Goal: Information Seeking & Learning: Learn about a topic

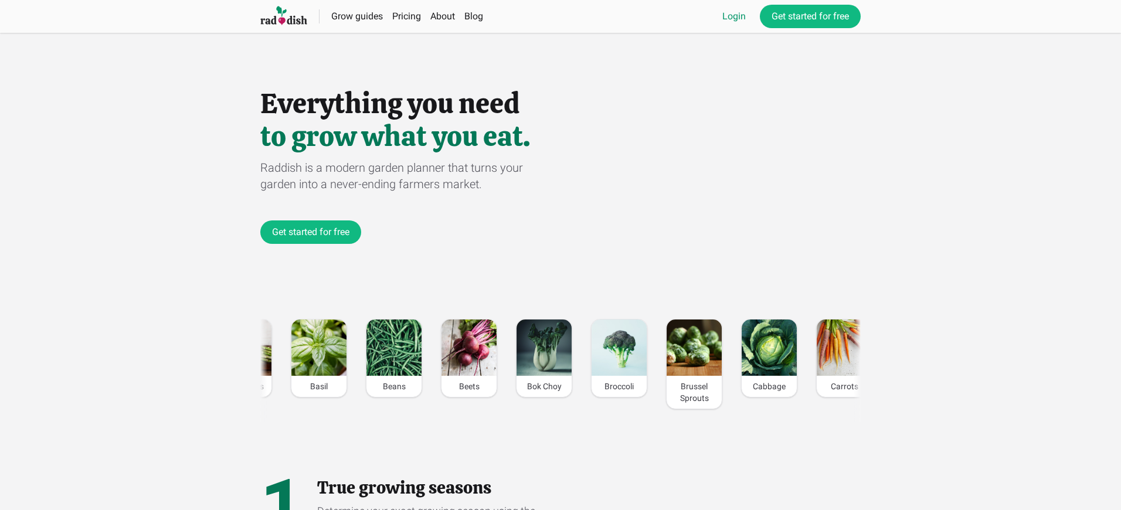
click at [733, 16] on link "Login" at bounding box center [734, 16] width 23 height 14
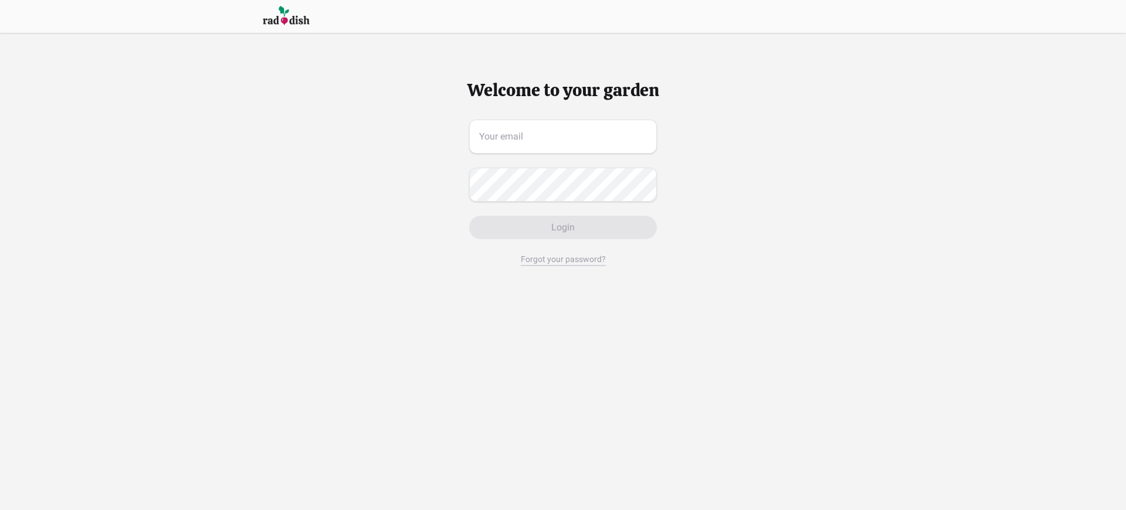
click at [562, 228] on span "Login" at bounding box center [562, 228] width 23 height 14
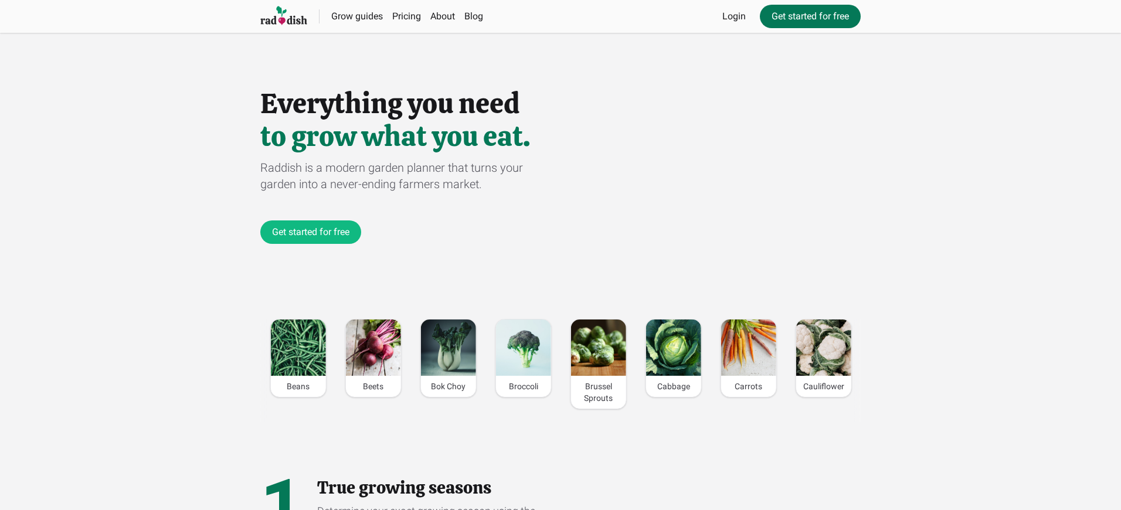
click at [809, 16] on link "Get started for free" at bounding box center [810, 16] width 101 height 23
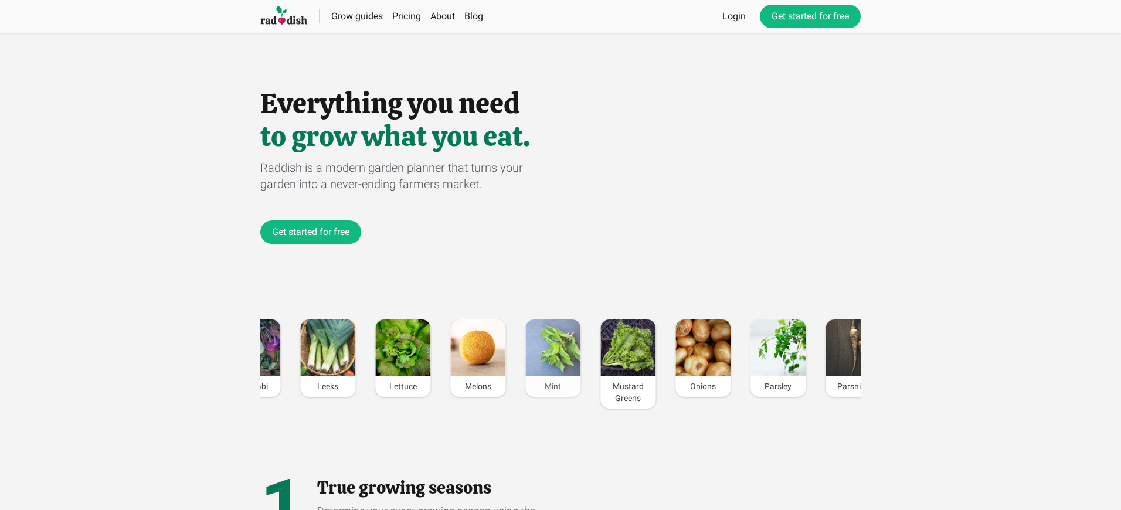
click at [553, 386] on div "Mint" at bounding box center [552, 386] width 55 height 21
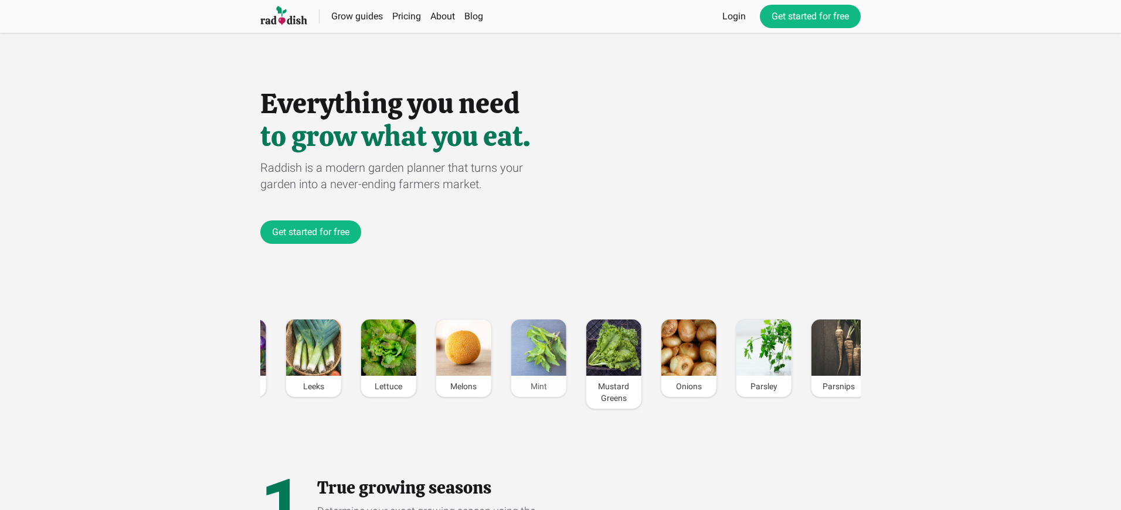
click at [538, 386] on div "Mint" at bounding box center [538, 386] width 55 height 21
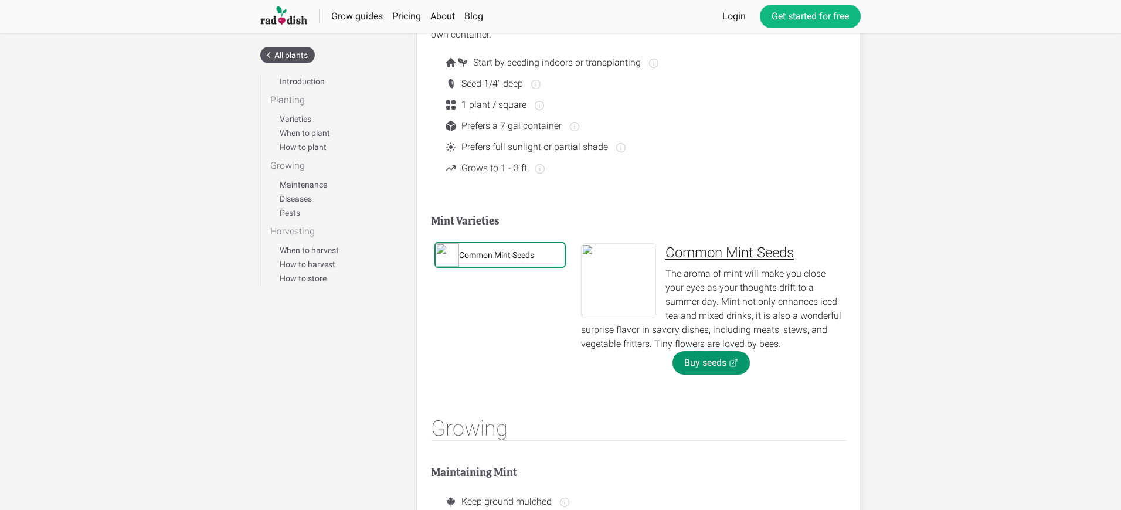
click at [497, 255] on div "Common Mint Seeds" at bounding box center [496, 255] width 75 height 12
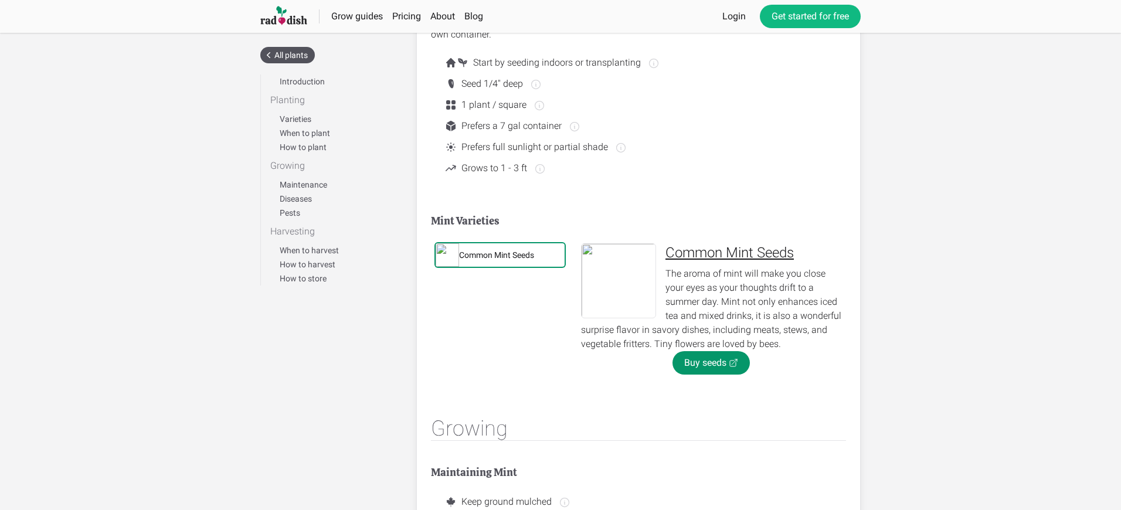
click at [497, 255] on div "Common Mint Seeds" at bounding box center [496, 255] width 75 height 12
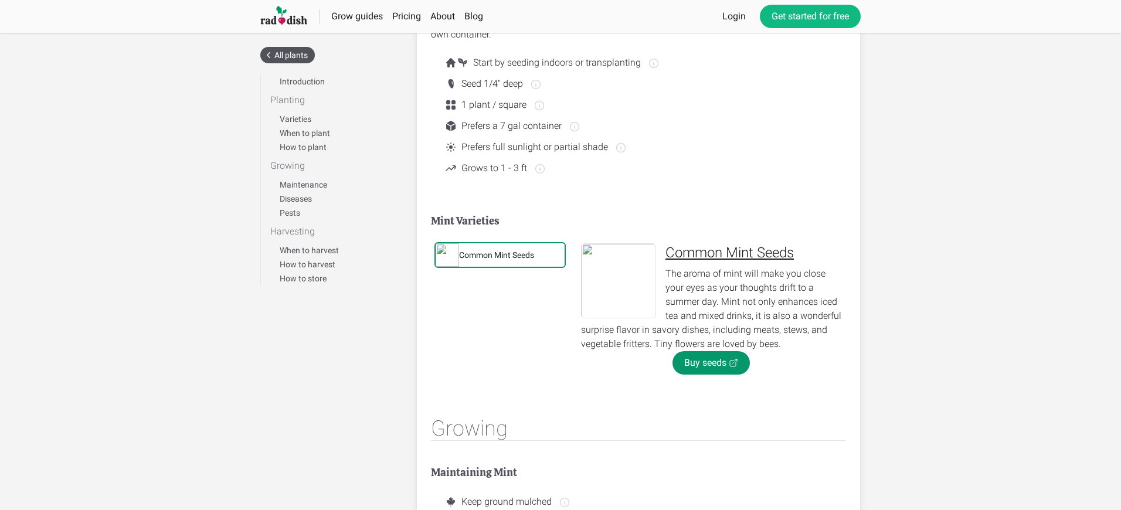
click at [497, 255] on div "Common Mint Seeds" at bounding box center [496, 255] width 75 height 12
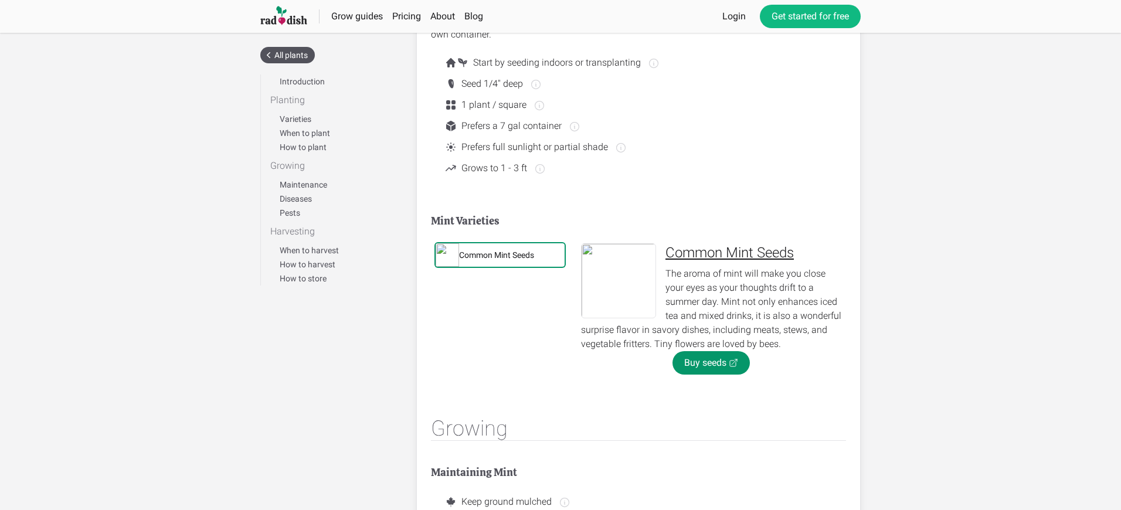
click at [497, 255] on div "Common Mint Seeds" at bounding box center [496, 255] width 75 height 12
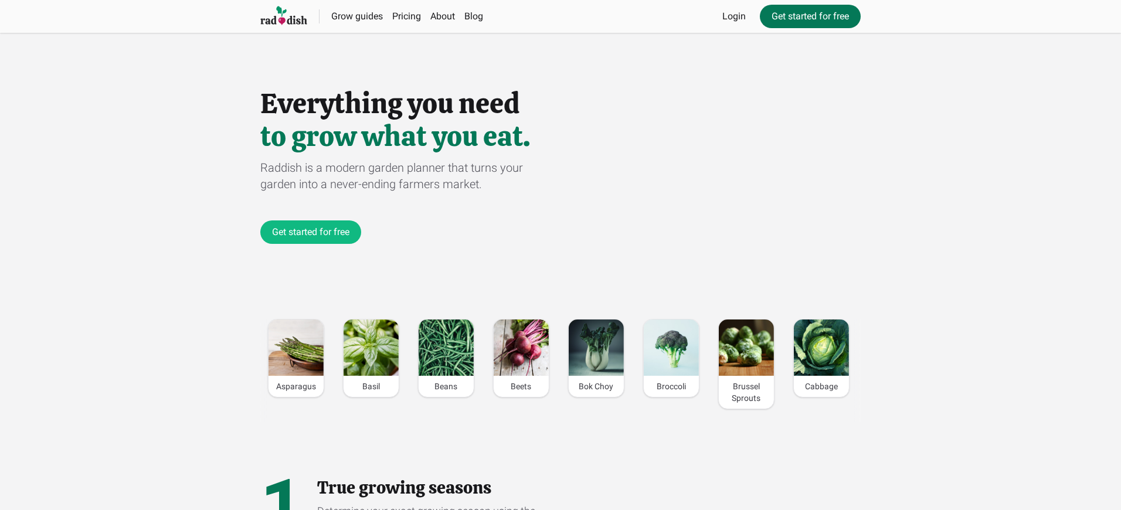
click at [809, 16] on link "Get started for free" at bounding box center [810, 16] width 101 height 23
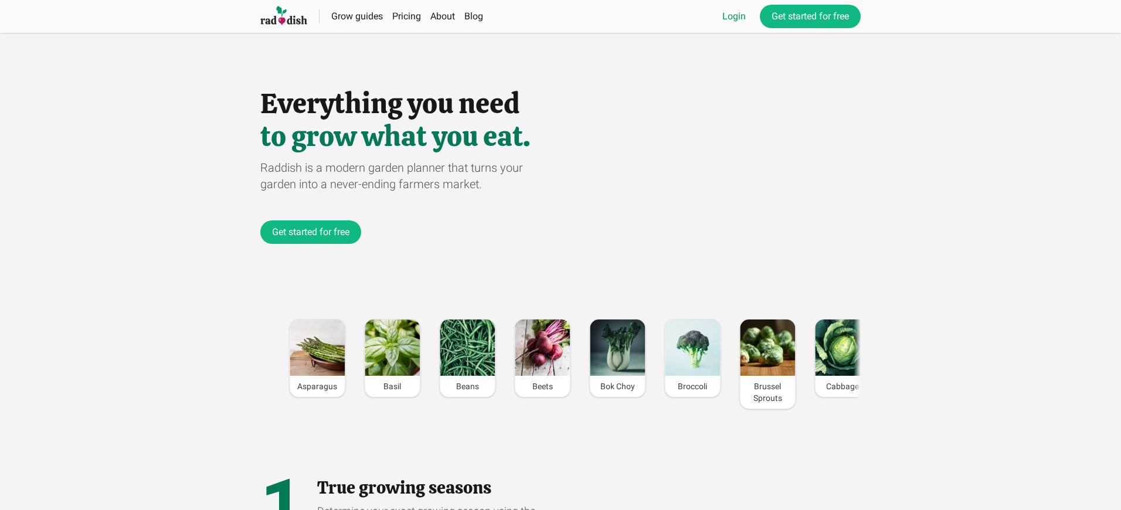
click at [733, 16] on link "Login" at bounding box center [734, 16] width 23 height 14
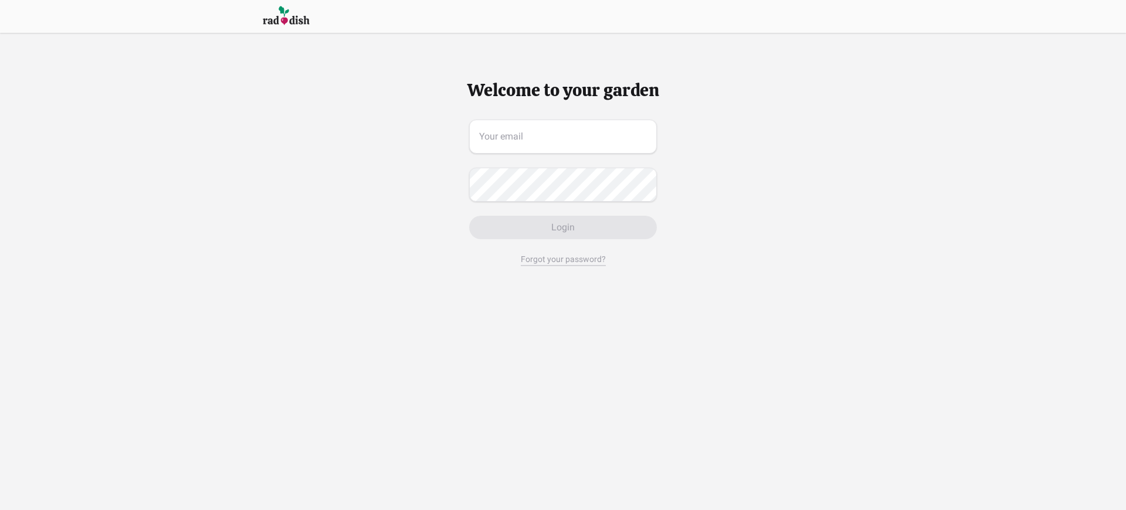
click at [562, 228] on span "Login" at bounding box center [562, 228] width 23 height 14
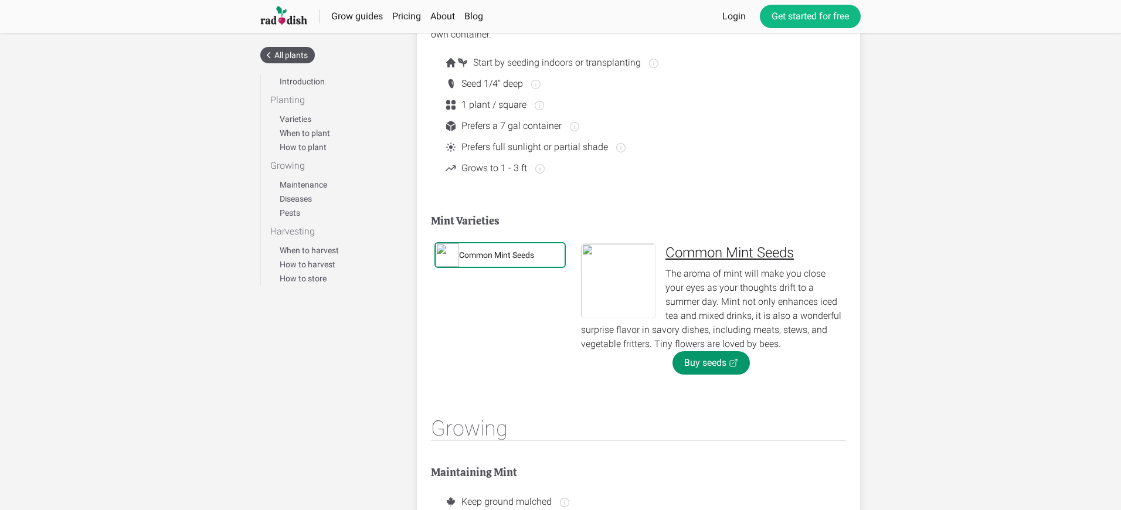
click at [497, 255] on div "Common Mint Seeds" at bounding box center [496, 255] width 75 height 12
click at [711, 363] on link "Buy seeds" at bounding box center [711, 362] width 77 height 23
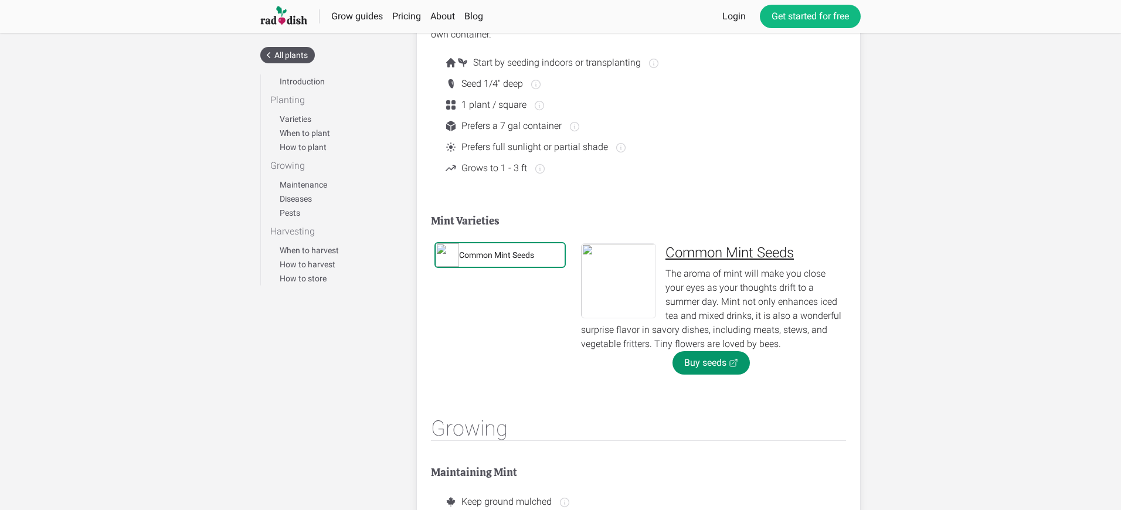
click at [497, 255] on div "Common Mint Seeds" at bounding box center [496, 255] width 75 height 12
click at [711, 363] on link "Buy seeds" at bounding box center [711, 362] width 77 height 23
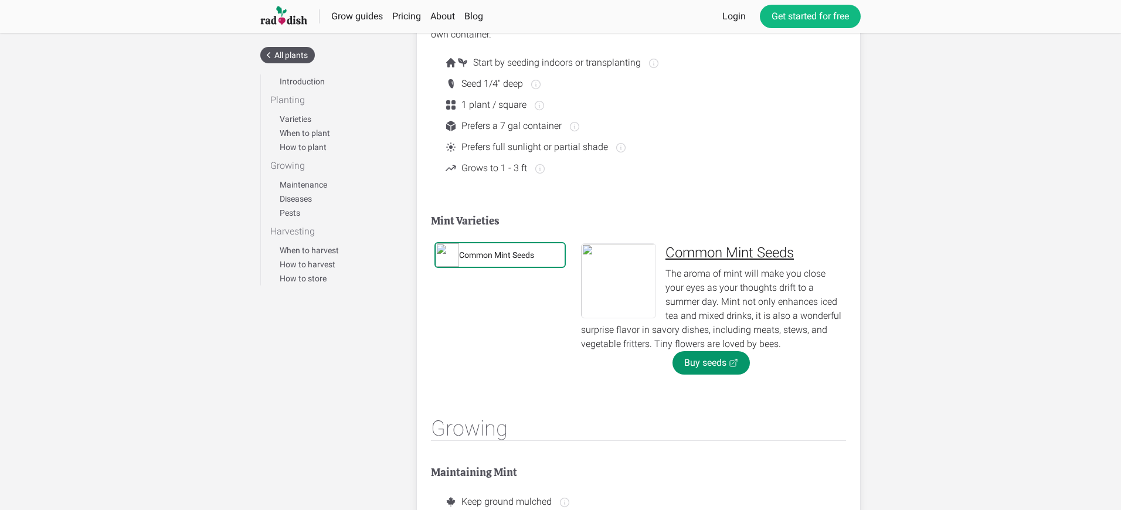
click at [497, 255] on div "Common Mint Seeds" at bounding box center [496, 255] width 75 height 12
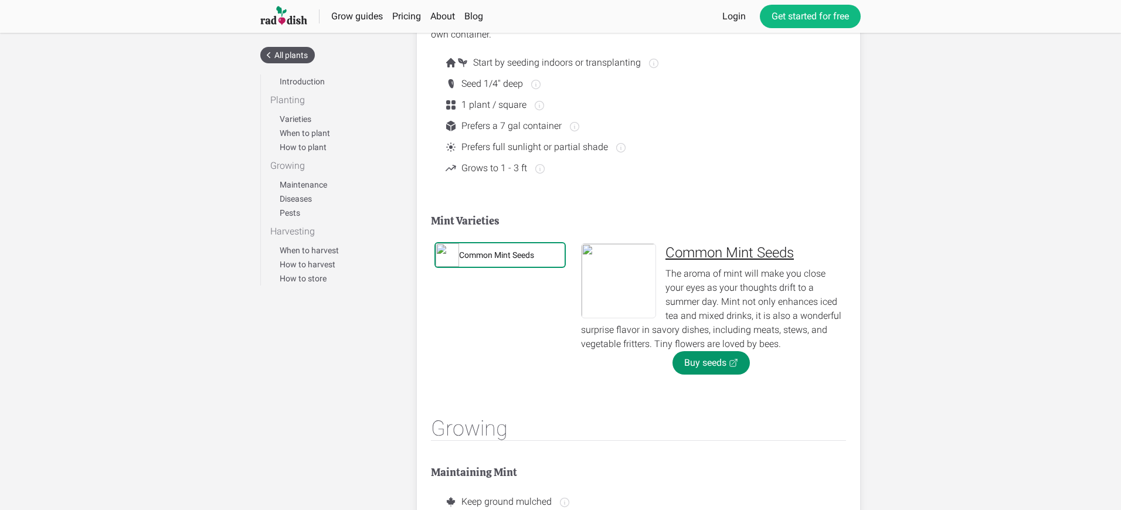
click at [497, 255] on div "Common Mint Seeds" at bounding box center [496, 255] width 75 height 12
click at [711, 363] on link "Buy seeds" at bounding box center [711, 362] width 77 height 23
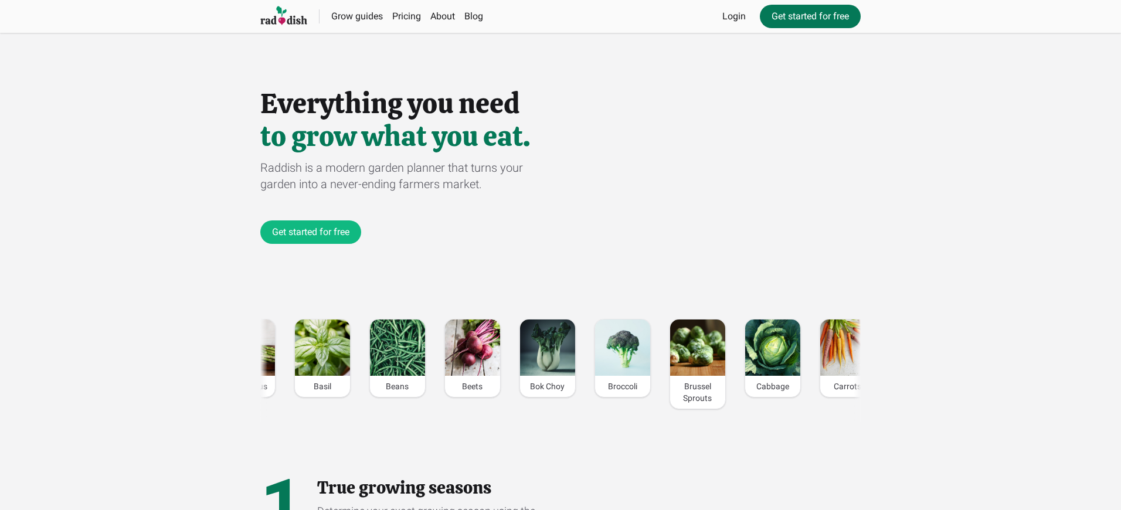
click at [809, 16] on link "Get started for free" at bounding box center [810, 16] width 101 height 23
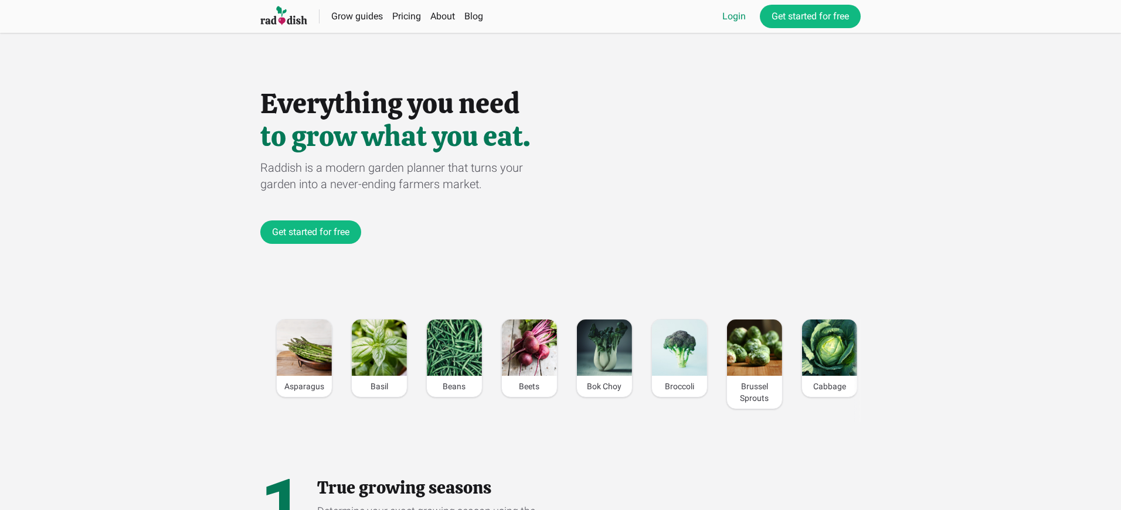
click at [733, 16] on link "Login" at bounding box center [734, 16] width 23 height 14
